Goal: Task Accomplishment & Management: Manage account settings

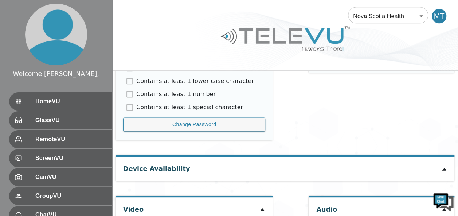
scroll to position [436, 0]
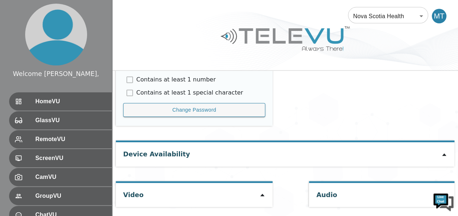
click at [338, 154] on div "Device Availability" at bounding box center [285, 154] width 338 height 24
click at [442, 154] on icon at bounding box center [444, 155] width 4 height 3
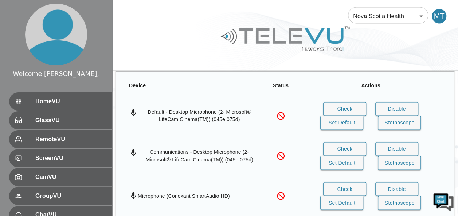
scroll to position [541, 0]
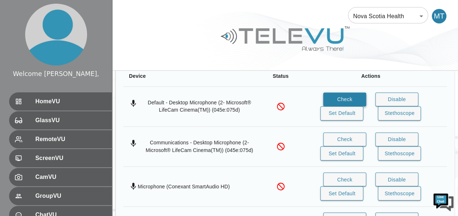
click at [345, 97] on button "Check" at bounding box center [344, 99] width 43 height 14
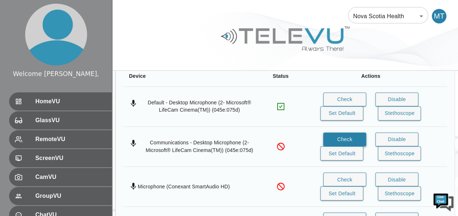
click at [338, 134] on button "Check" at bounding box center [344, 140] width 43 height 14
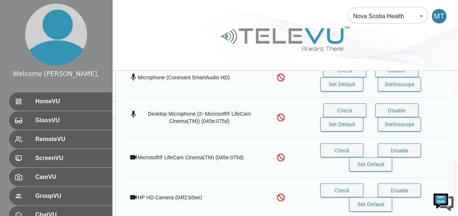
scroll to position [705, 0]
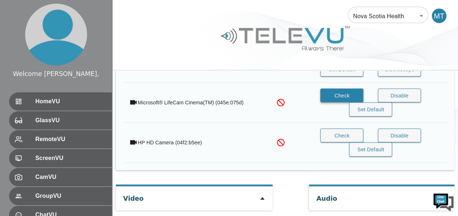
click at [340, 92] on button "Check" at bounding box center [341, 96] width 43 height 14
click at [244, 192] on div "Video" at bounding box center [194, 199] width 157 height 24
click at [259, 196] on icon at bounding box center [262, 199] width 6 height 6
type input "99ad2e226fcfd345a8d9ac442fb0cdf87b540d5b89042d129281b2bccb833727"
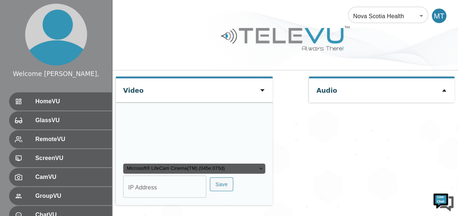
scroll to position [853, 0]
click at [151, 187] on input "IP Address" at bounding box center [164, 188] width 83 height 20
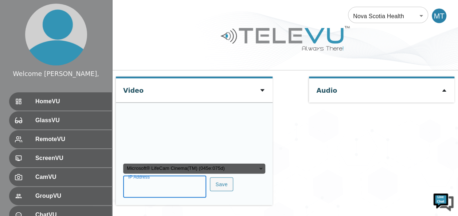
click at [154, 187] on input "IP Address" at bounding box center [164, 188] width 83 height 20
click at [157, 189] on input "IP Address" at bounding box center [164, 188] width 83 height 20
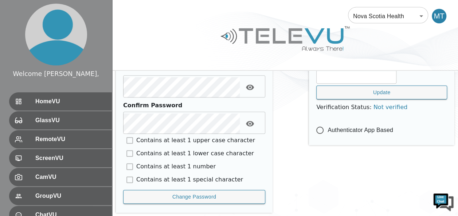
scroll to position [538, 0]
